Goal: Task Accomplishment & Management: Use online tool/utility

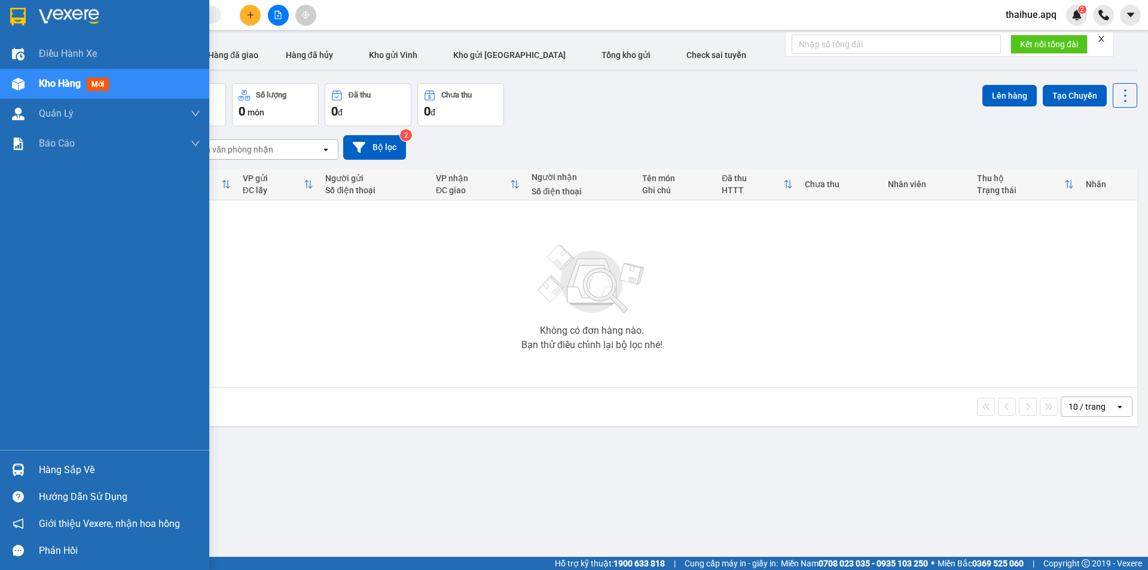
click at [46, 472] on div "Hàng sắp về" at bounding box center [119, 470] width 161 height 18
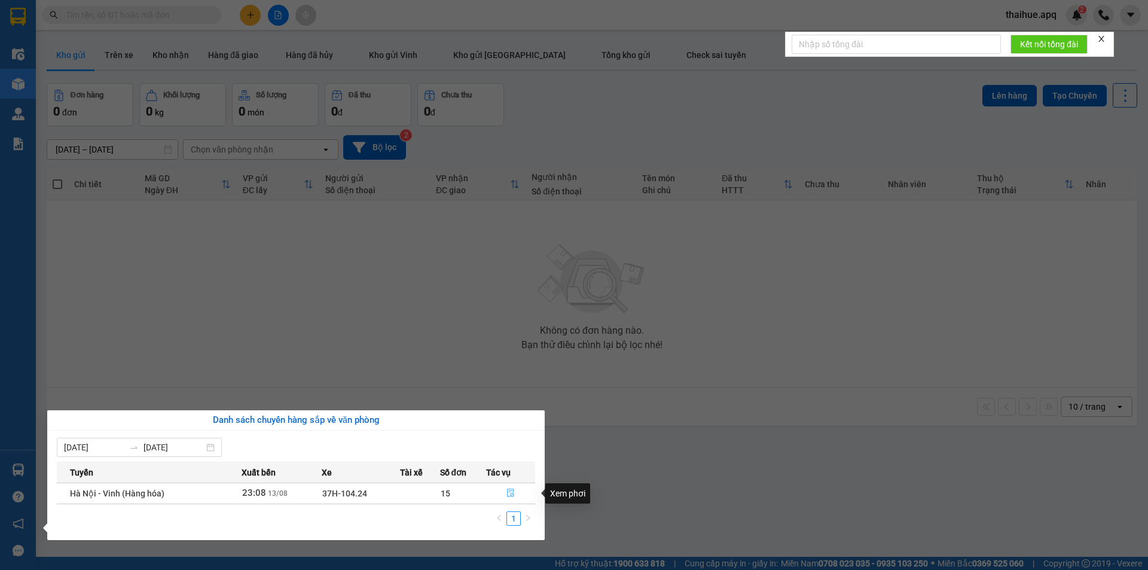
click at [510, 492] on icon "file-done" at bounding box center [510, 493] width 7 height 8
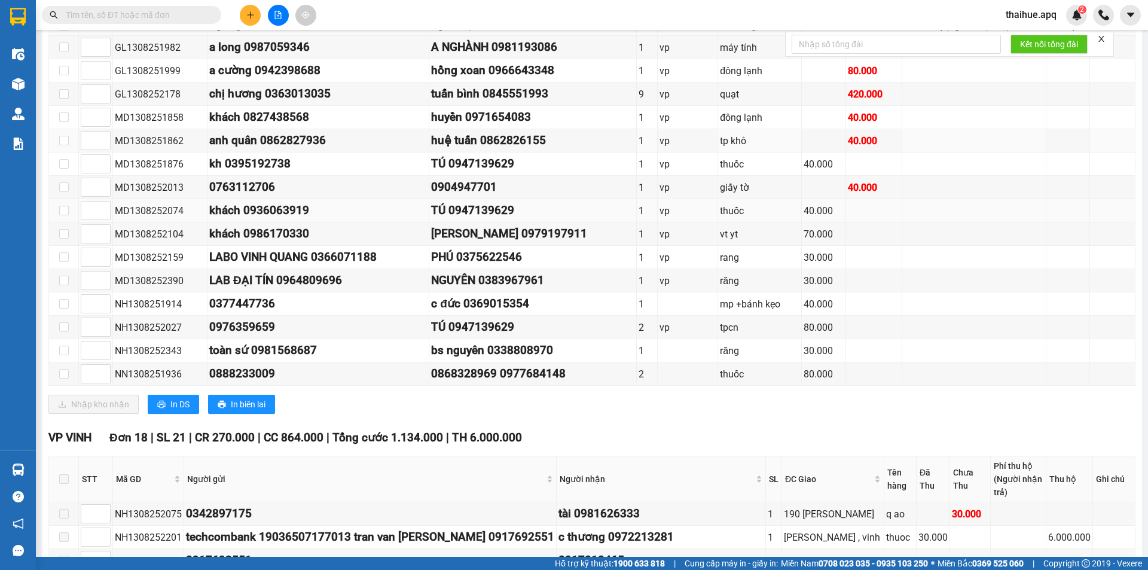
scroll to position [239, 0]
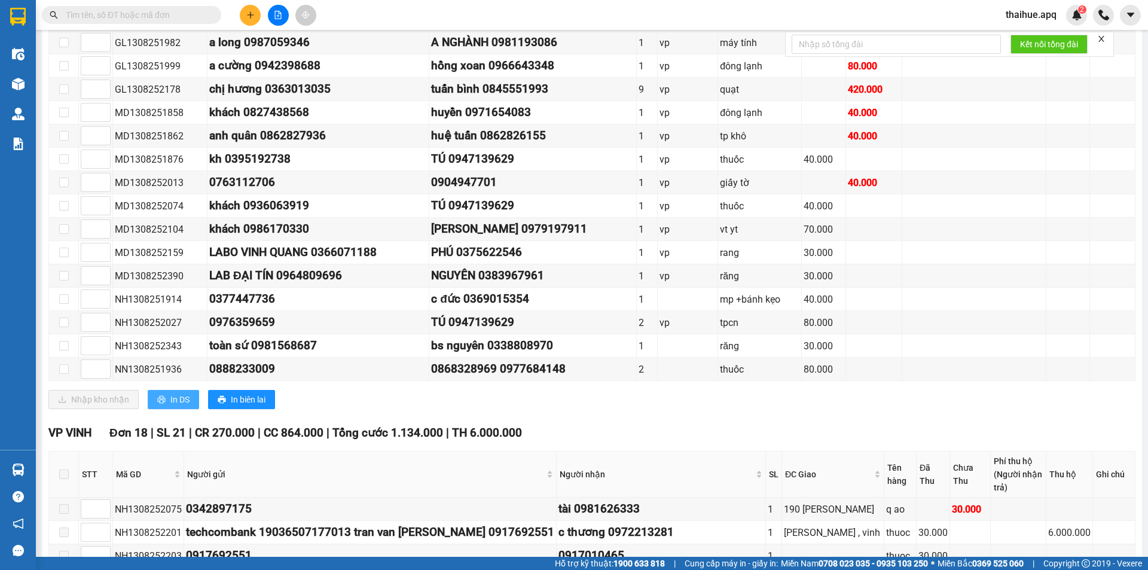
click at [173, 399] on span "In DS" at bounding box center [179, 399] width 19 height 13
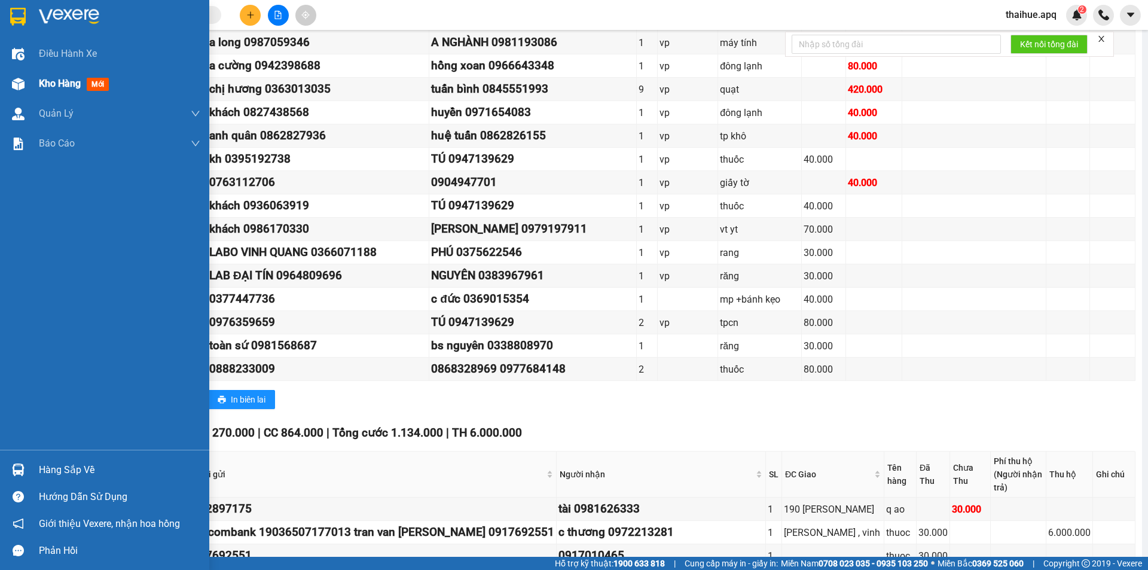
click at [56, 85] on span "Kho hàng" at bounding box center [60, 83] width 42 height 11
